Goal: Task Accomplishment & Management: Manage account settings

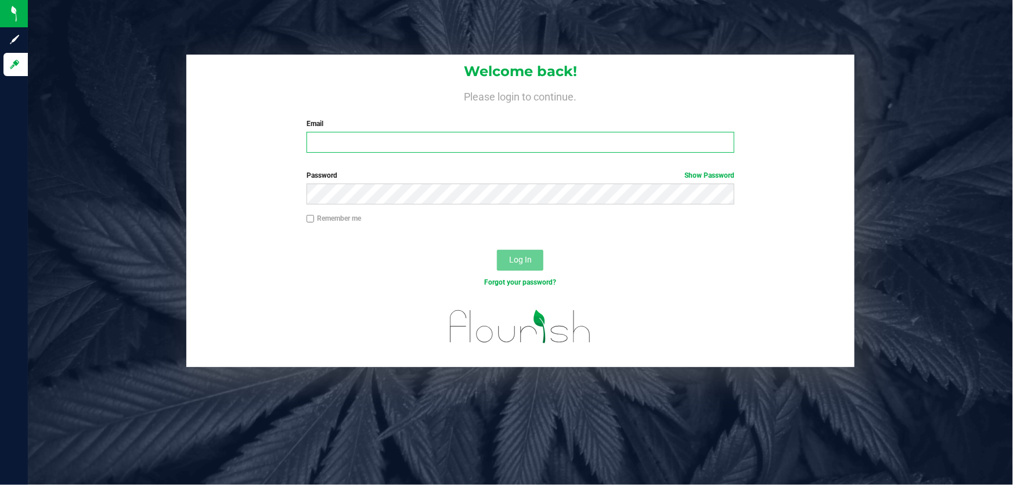
click at [398, 144] on input "Email" at bounding box center [520, 142] width 428 height 21
type input "[EMAIL_ADDRESS][DOMAIN_NAME]"
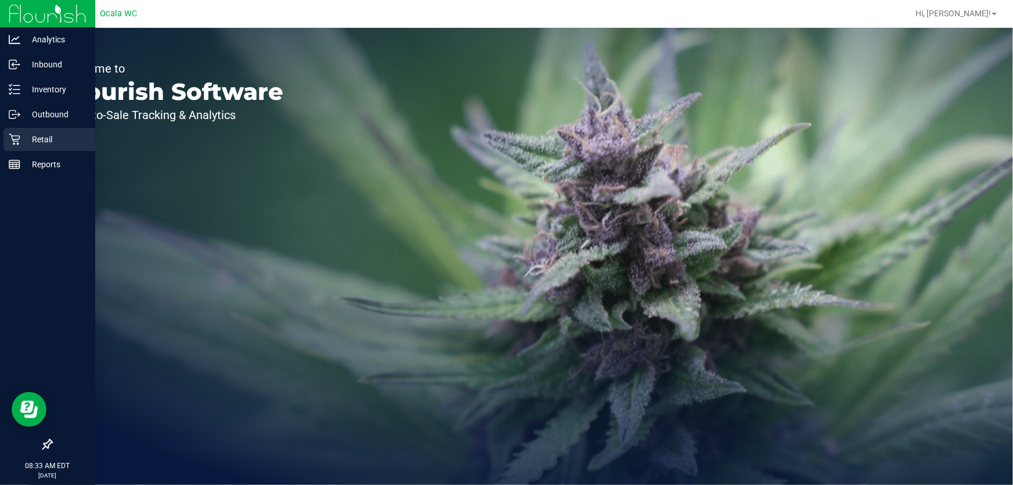
click at [17, 134] on icon at bounding box center [15, 139] width 12 height 12
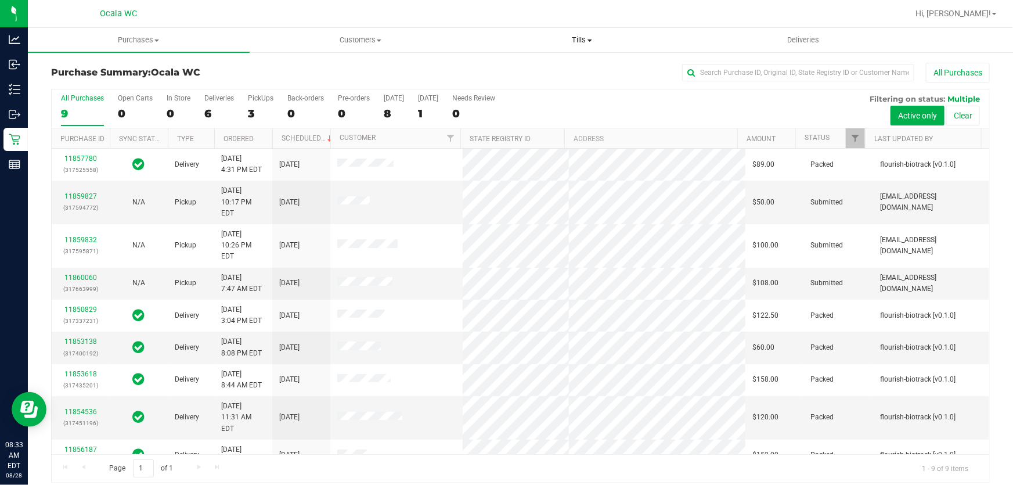
click at [576, 38] on span "Tills" at bounding box center [582, 40] width 221 height 10
click at [580, 67] on li "Manage tills" at bounding box center [582, 70] width 222 height 14
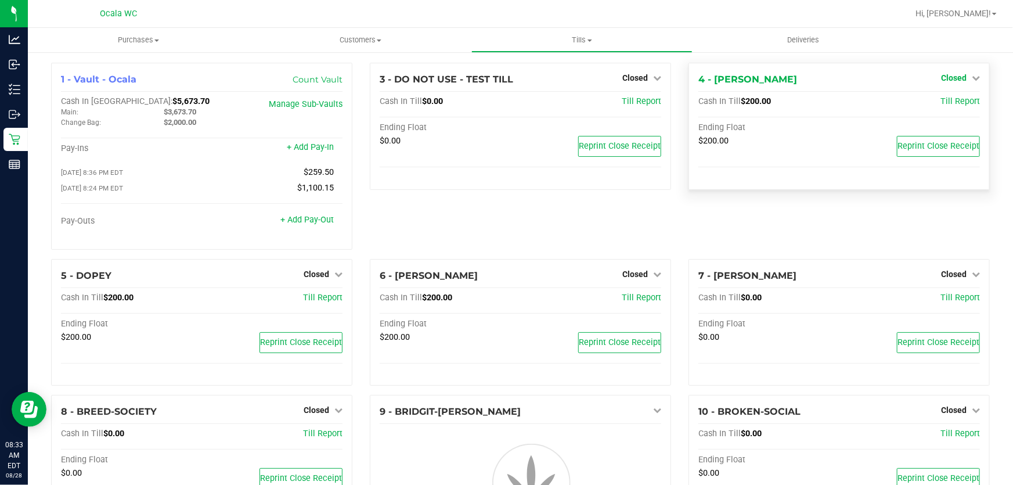
click at [951, 74] on span "Closed" at bounding box center [954, 77] width 26 height 9
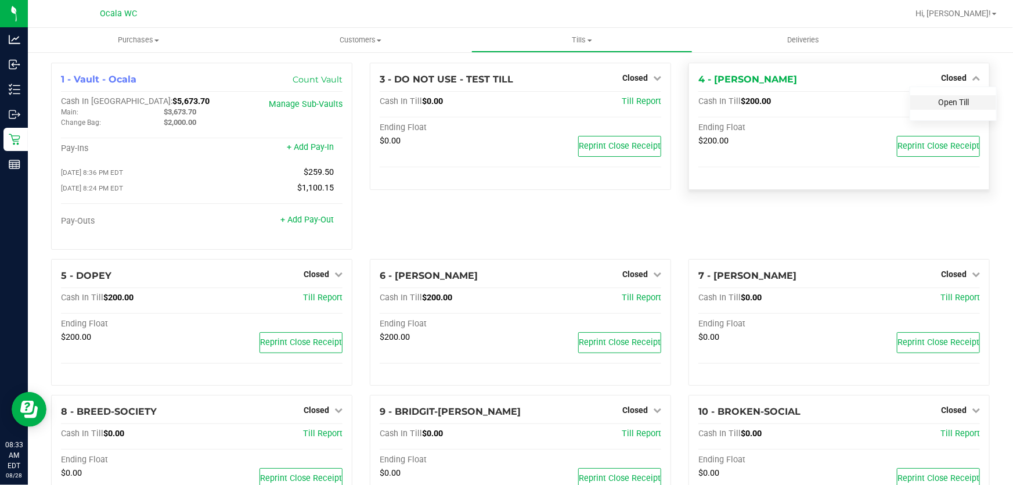
click at [948, 104] on link "Open Till" at bounding box center [953, 102] width 31 height 9
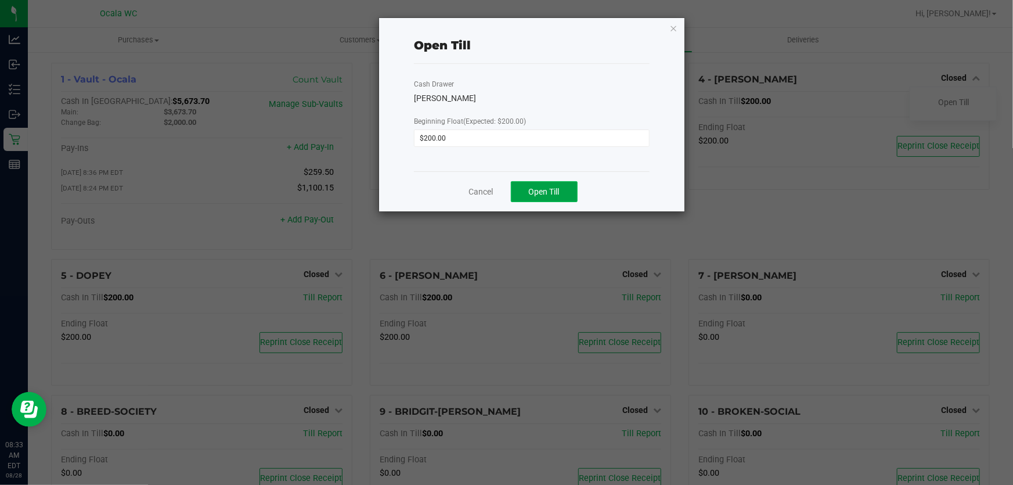
click at [568, 199] on button "Open Till" at bounding box center [544, 191] width 67 height 21
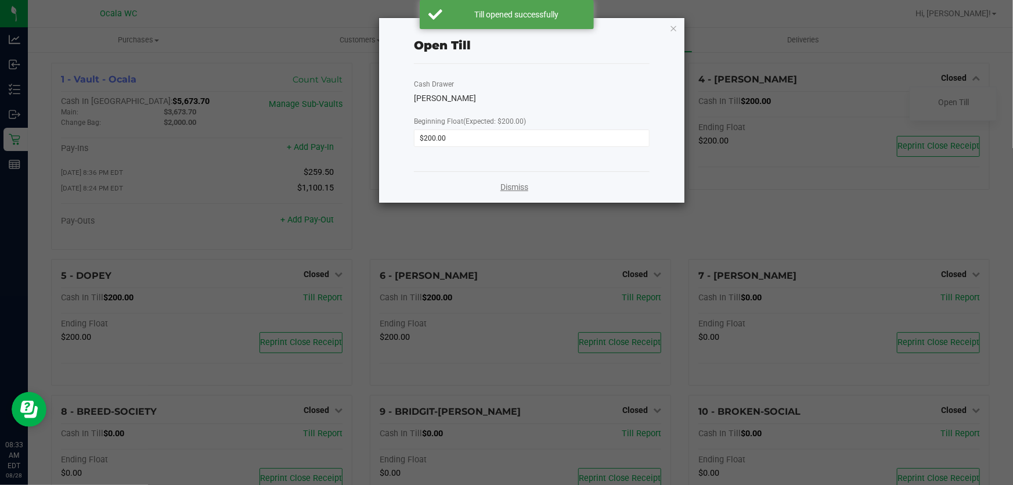
click at [505, 185] on link "Dismiss" at bounding box center [514, 187] width 28 height 12
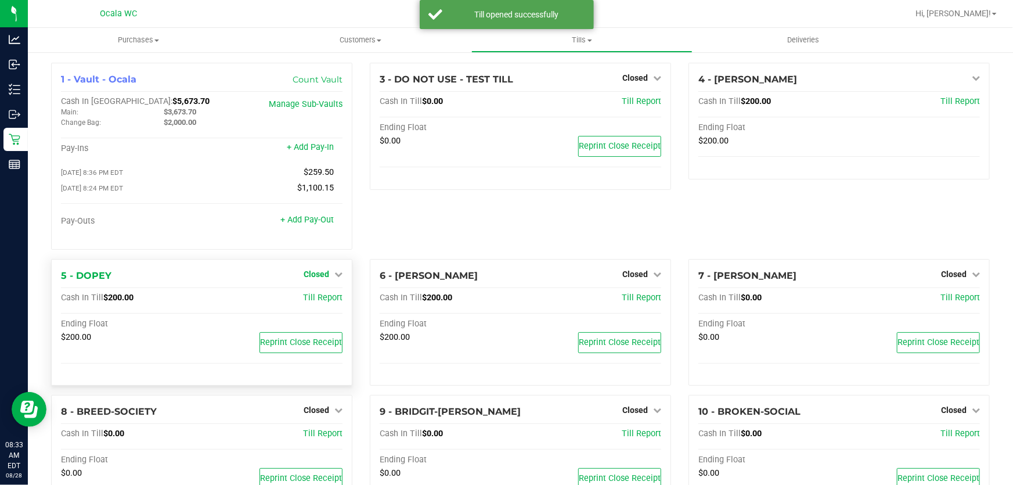
click at [307, 275] on span "Closed" at bounding box center [317, 273] width 26 height 9
click at [311, 305] on div "Open Till" at bounding box center [316, 298] width 86 height 15
click at [315, 295] on link "Open Till" at bounding box center [316, 297] width 31 height 9
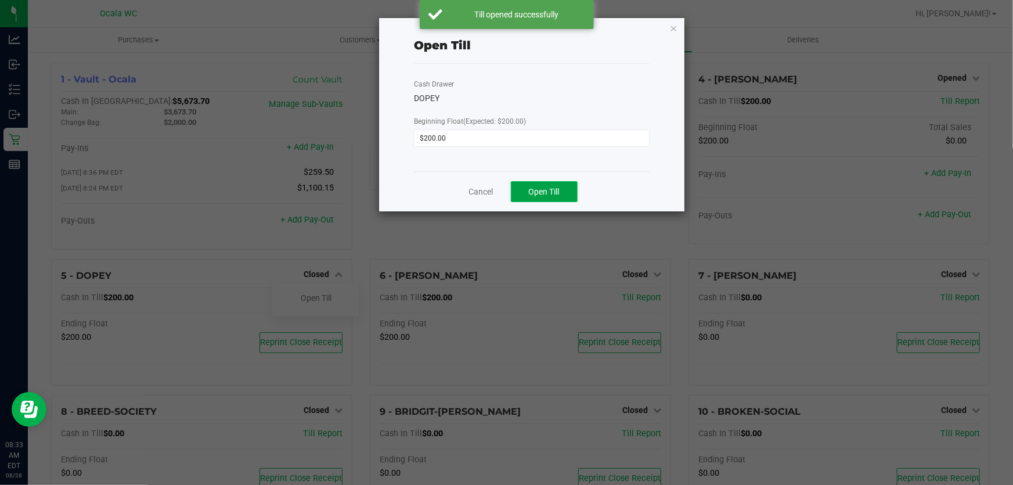
click at [543, 187] on span "Open Till" at bounding box center [544, 191] width 31 height 9
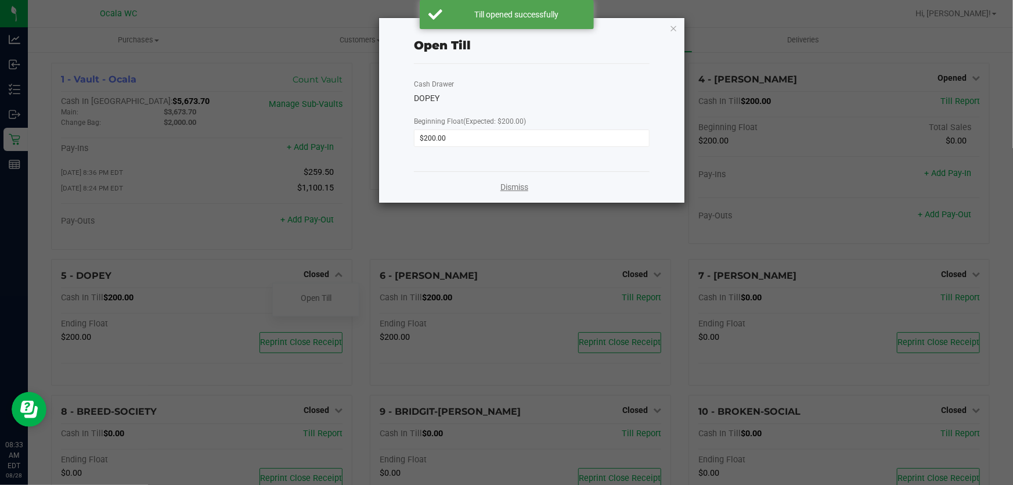
click at [516, 189] on link "Dismiss" at bounding box center [514, 187] width 28 height 12
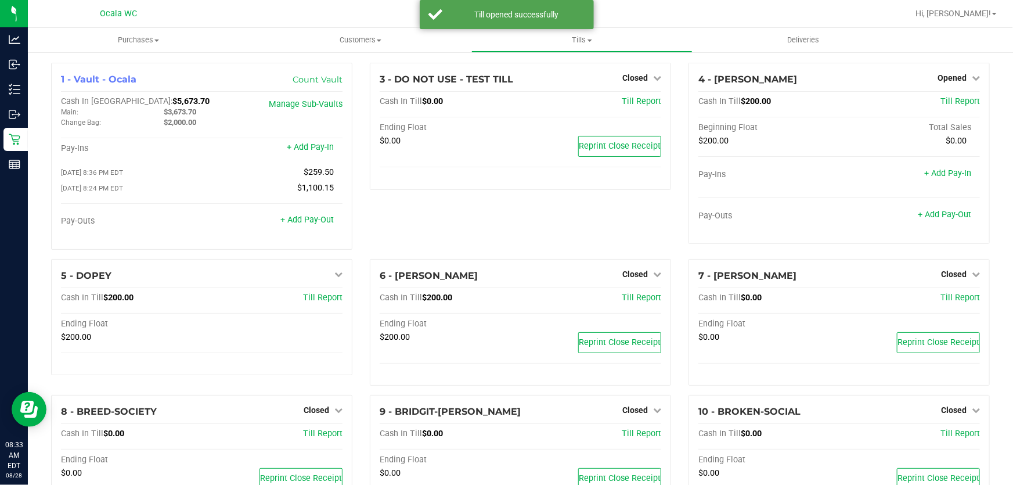
drag, startPoint x: 516, startPoint y: 189, endPoint x: 460, endPoint y: 200, distance: 57.4
click at [460, 200] on div "3 - DO NOT USE - TEST TILL Closed Open Till Cash In Till $0.00 Till Report Endi…" at bounding box center [520, 161] width 319 height 196
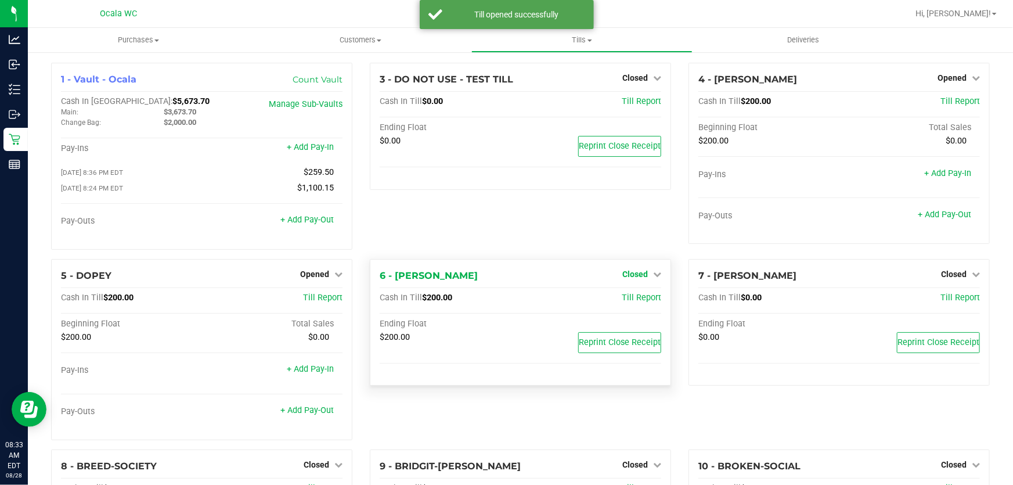
click at [636, 277] on span "Closed" at bounding box center [635, 273] width 26 height 9
click at [621, 298] on link "Open Till" at bounding box center [634, 297] width 31 height 9
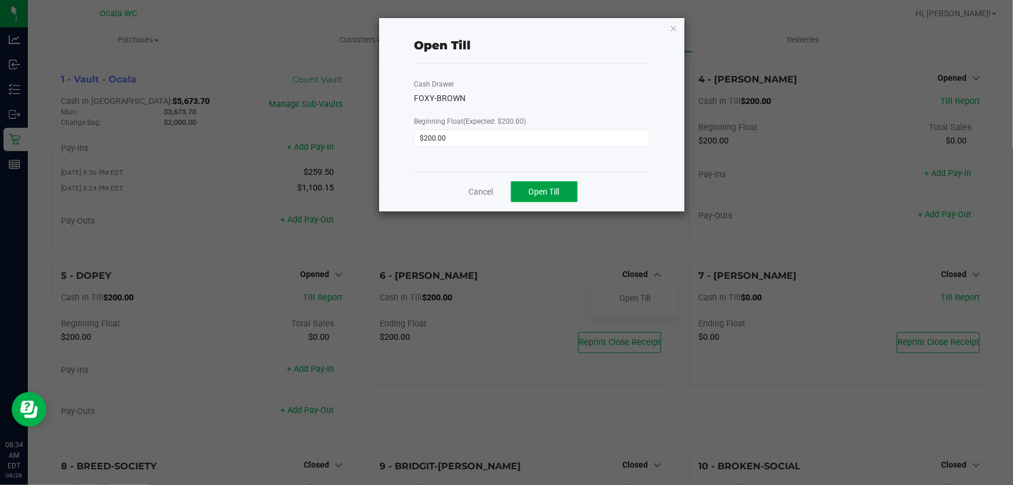
click at [535, 195] on span "Open Till" at bounding box center [544, 191] width 31 height 9
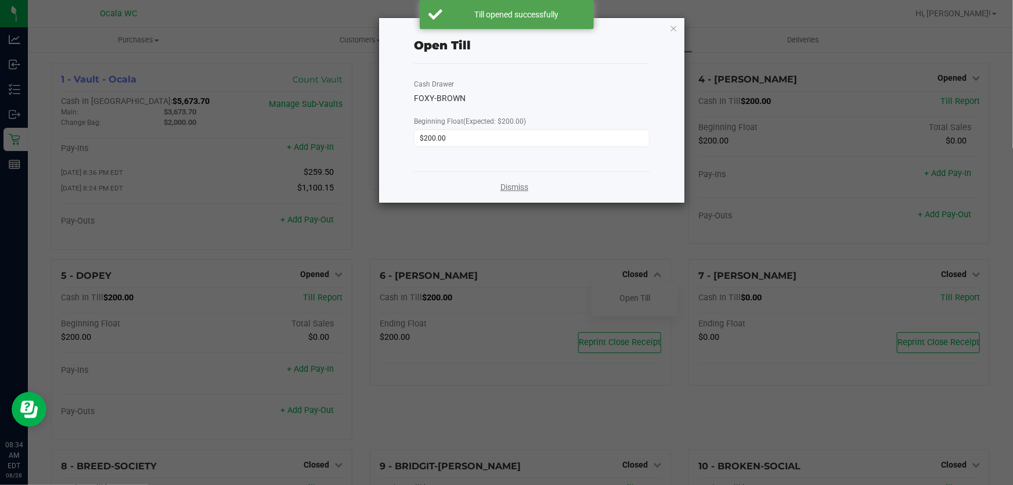
click at [521, 188] on link "Dismiss" at bounding box center [514, 187] width 28 height 12
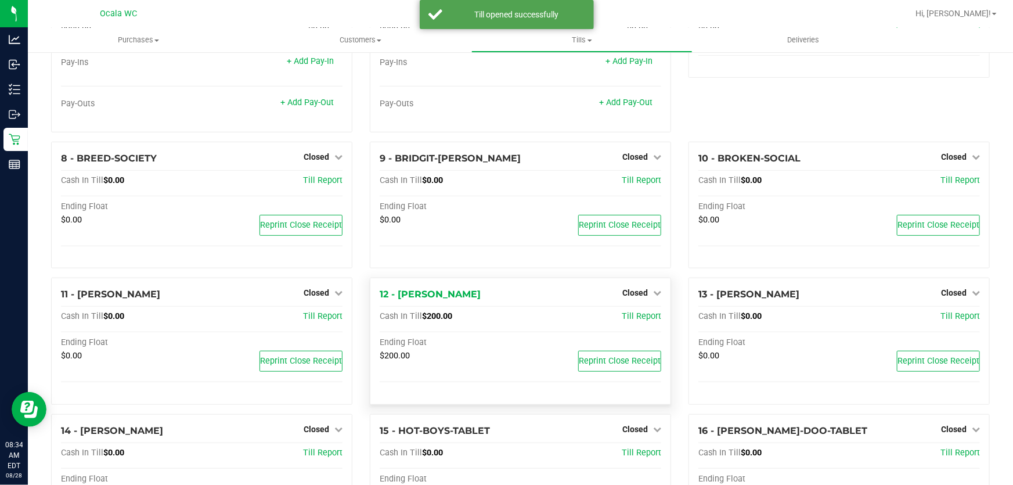
scroll to position [316, 0]
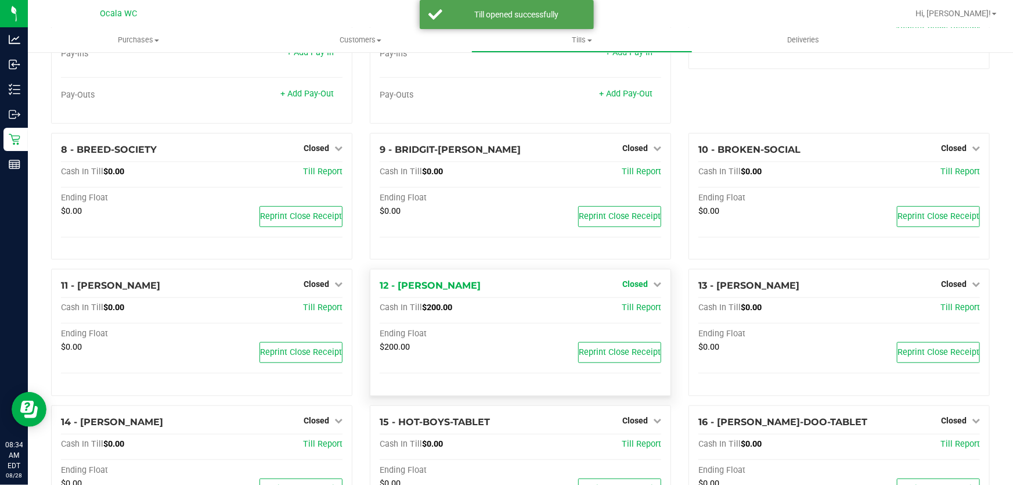
click at [629, 283] on span "Closed" at bounding box center [635, 283] width 26 height 9
click at [622, 309] on link "Open Till" at bounding box center [634, 308] width 31 height 9
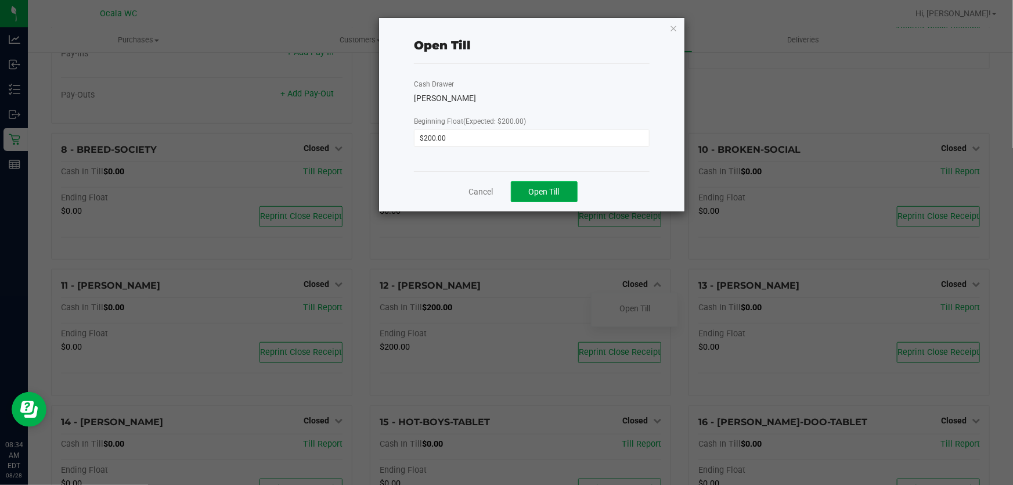
click at [558, 185] on button "Open Till" at bounding box center [544, 191] width 67 height 21
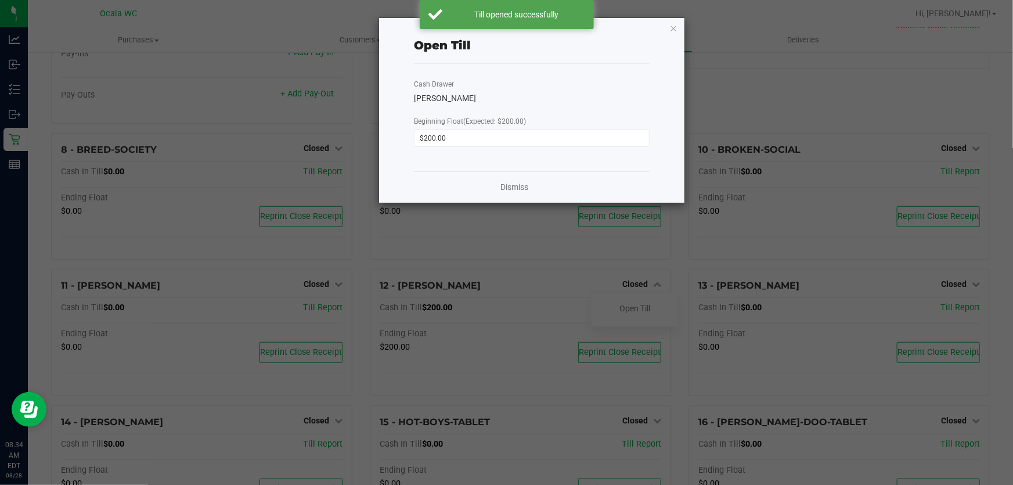
click at [506, 181] on div "Dismiss" at bounding box center [532, 186] width 236 height 31
click at [507, 187] on link "Dismiss" at bounding box center [514, 187] width 28 height 12
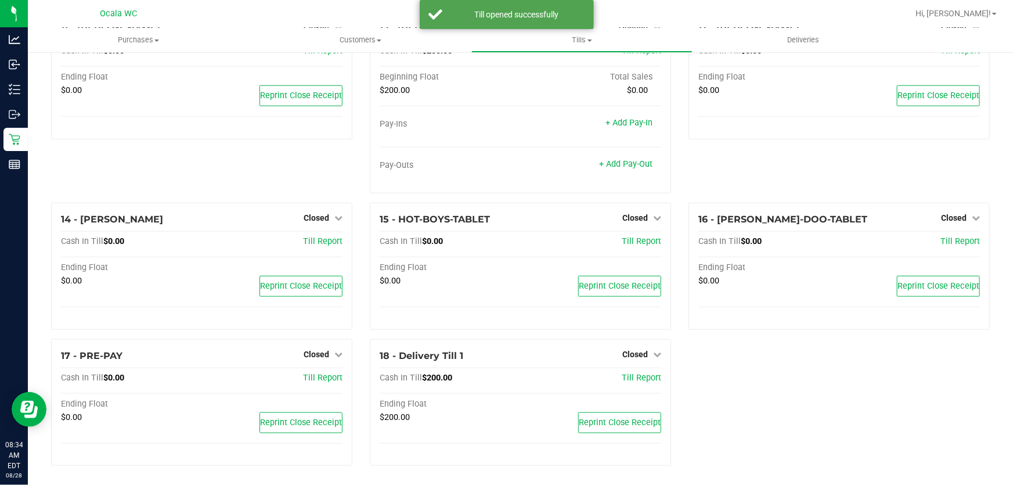
scroll to position [575, 0]
click at [311, 351] on span "Closed" at bounding box center [317, 352] width 26 height 9
click at [314, 374] on link "Open Till" at bounding box center [316, 375] width 31 height 9
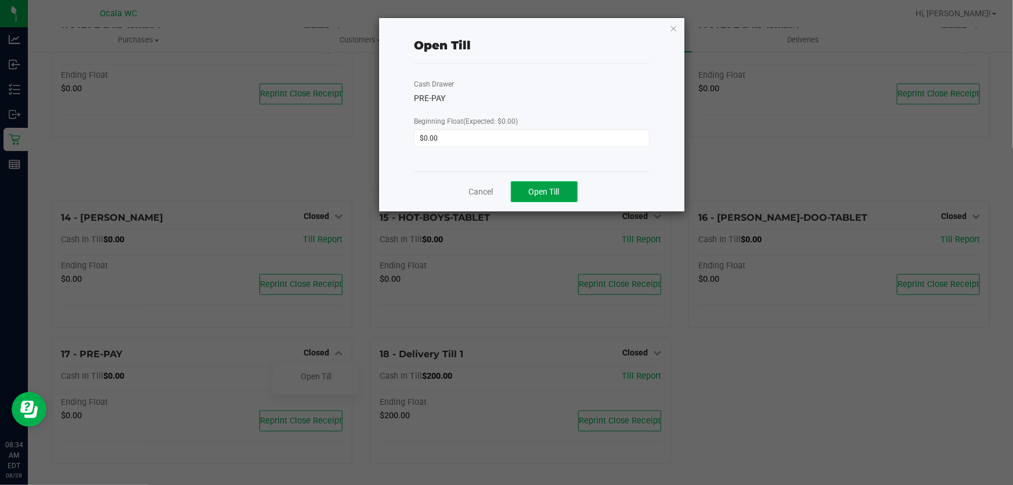
click at [537, 192] on span "Open Till" at bounding box center [544, 191] width 31 height 9
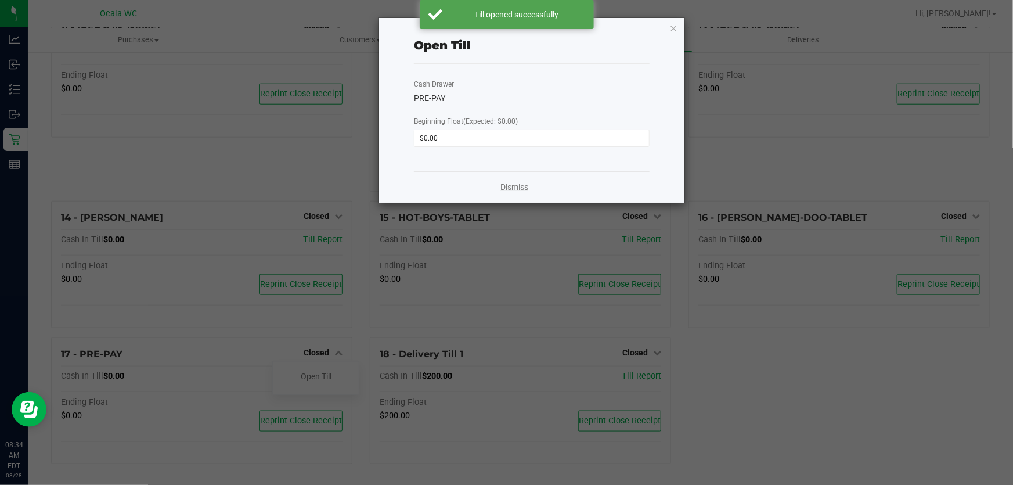
click at [506, 190] on link "Dismiss" at bounding box center [514, 187] width 28 height 12
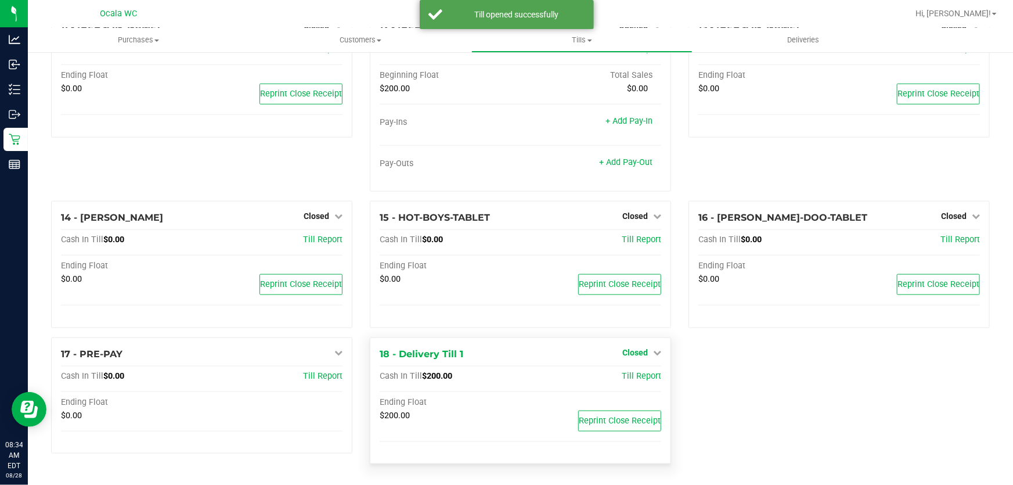
click at [634, 349] on span "Closed" at bounding box center [635, 352] width 26 height 9
click at [634, 373] on link "Open Till" at bounding box center [634, 375] width 31 height 9
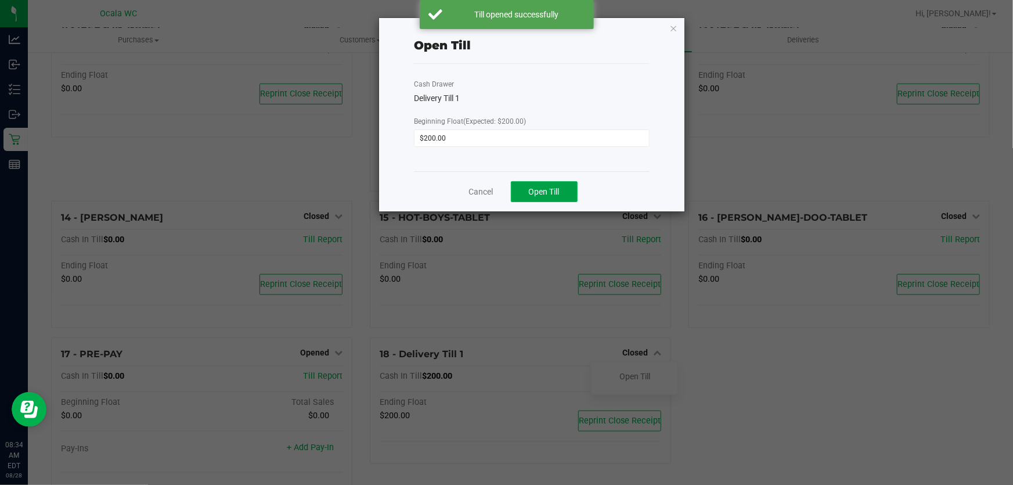
click at [574, 198] on button "Open Till" at bounding box center [544, 191] width 67 height 21
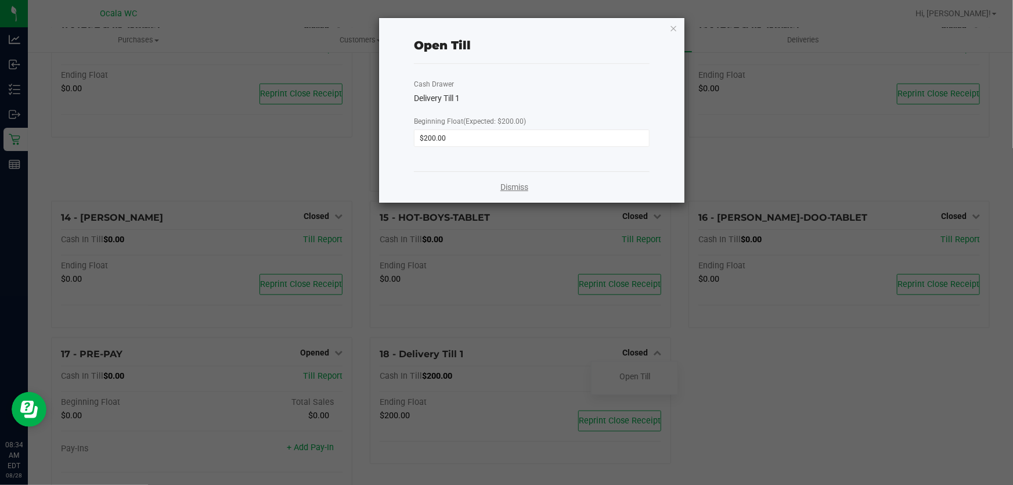
click at [504, 185] on link "Dismiss" at bounding box center [514, 187] width 28 height 12
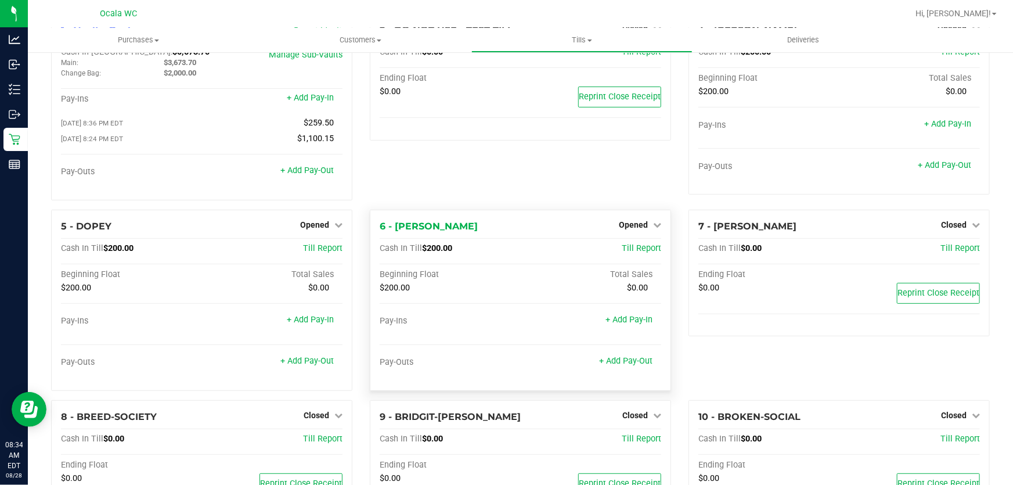
scroll to position [0, 0]
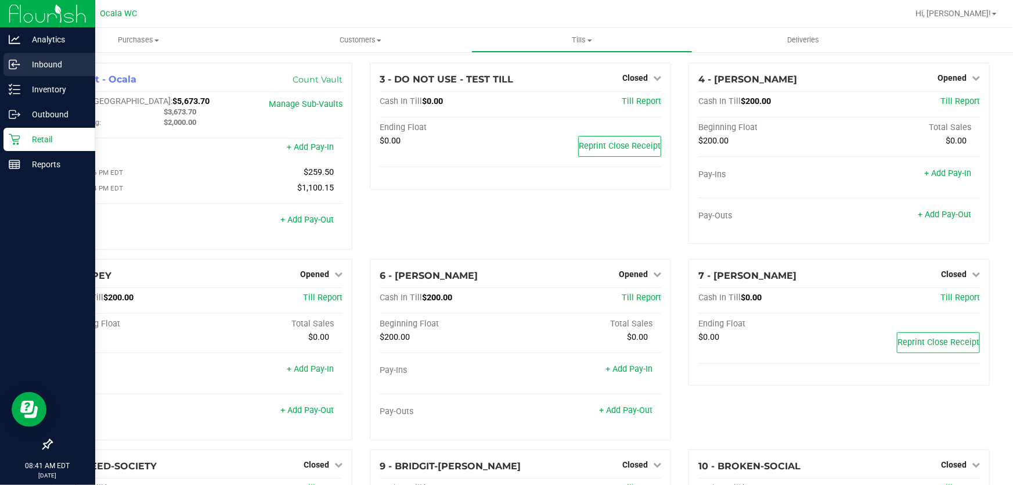
click at [33, 57] on p "Inbound" at bounding box center [55, 64] width 70 height 14
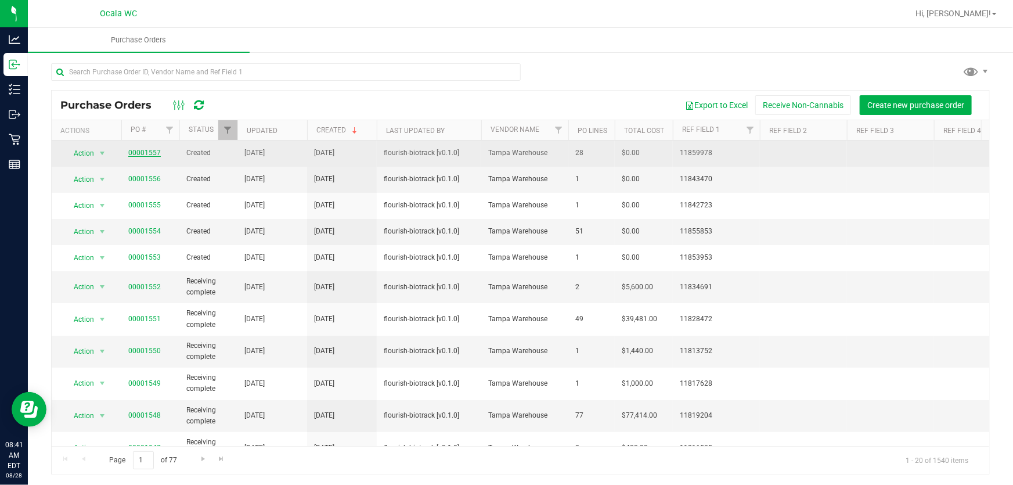
click at [139, 149] on link "00001557" at bounding box center [144, 153] width 33 height 8
